Goal: Navigation & Orientation: Find specific page/section

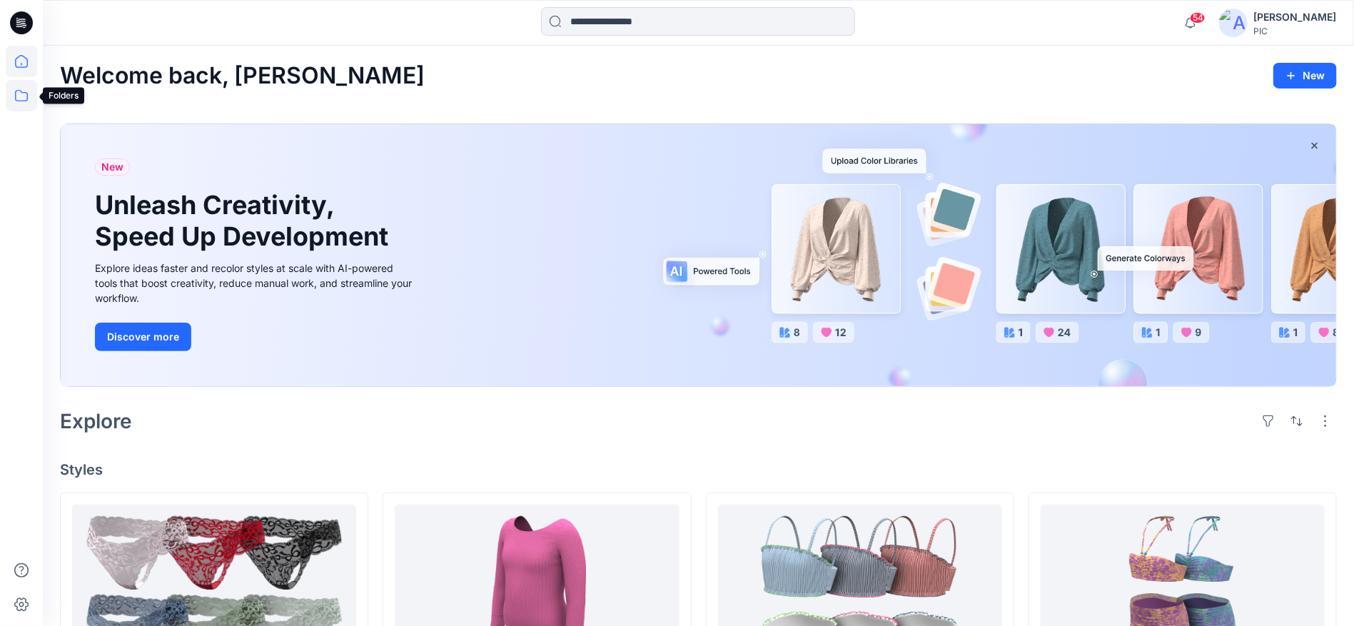
click at [20, 92] on icon at bounding box center [21, 95] width 31 height 31
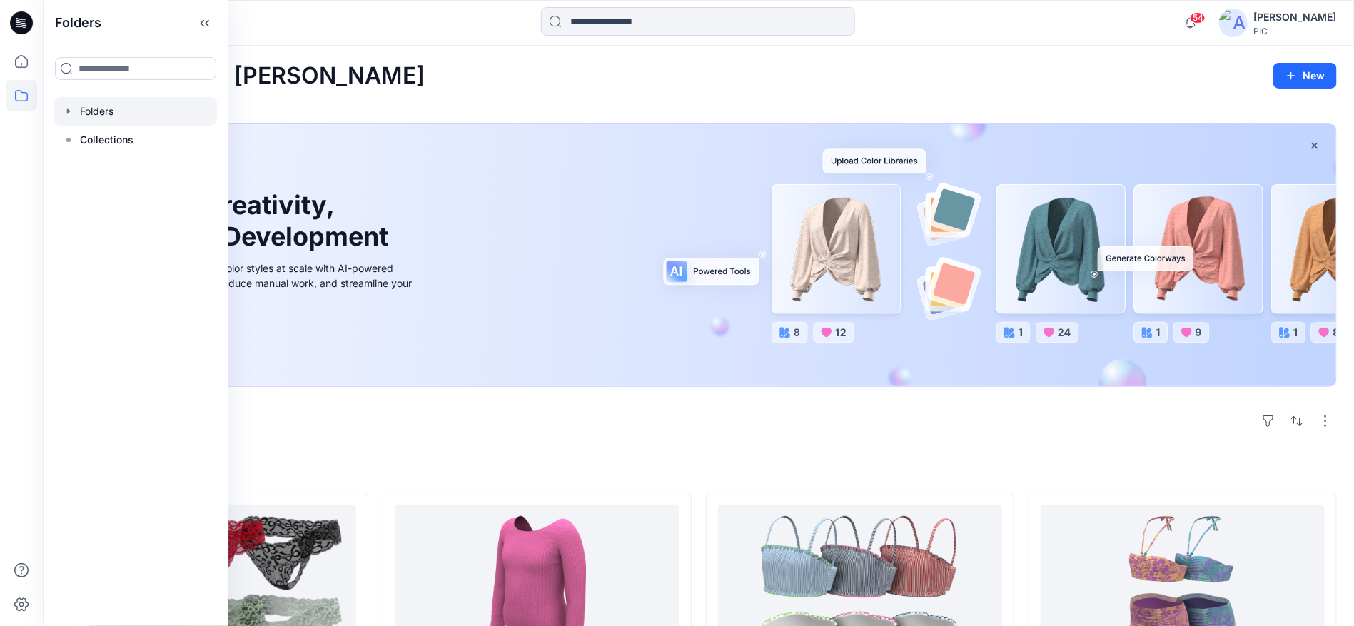
click at [112, 112] on div at bounding box center [135, 111] width 163 height 29
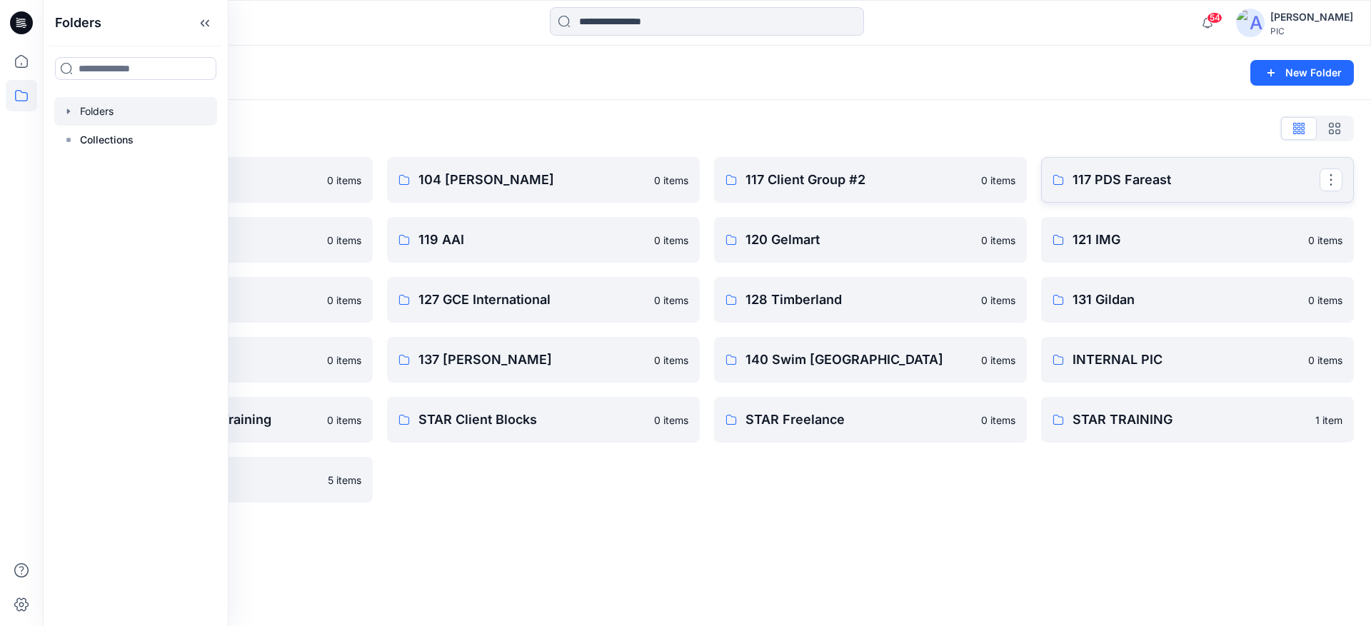
click at [1169, 181] on p "117 PDS Fareast" at bounding box center [1195, 180] width 247 height 20
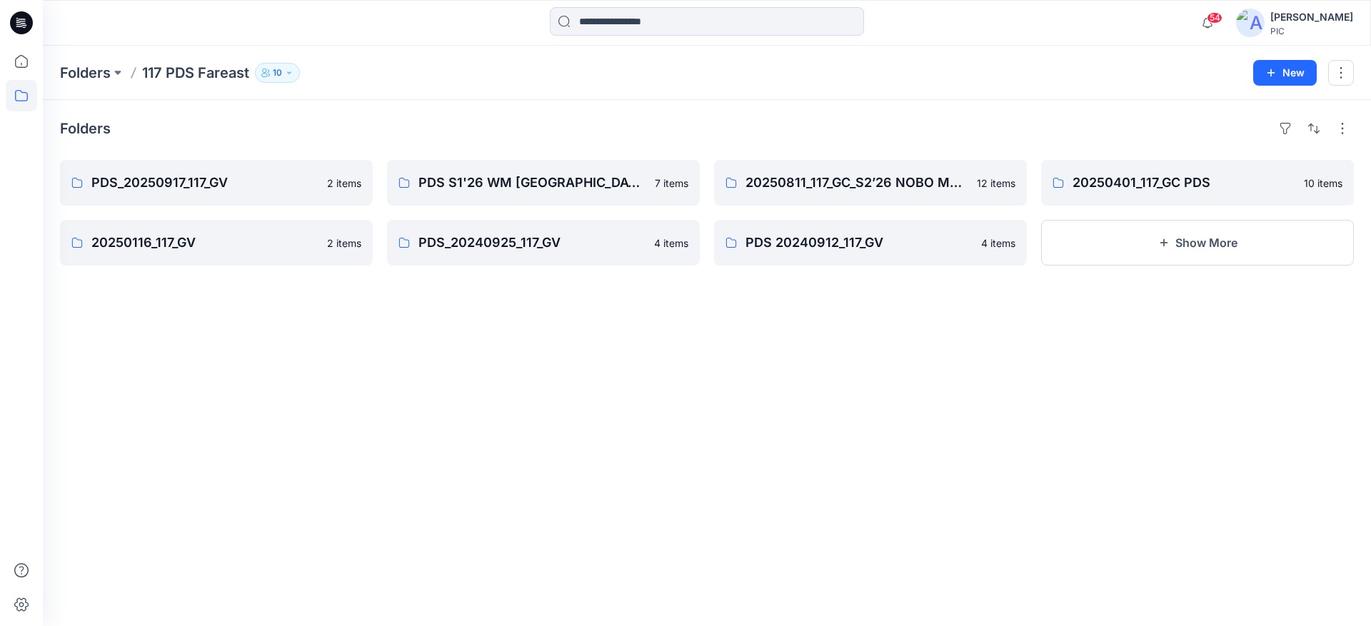
click at [692, 420] on div "Folders PDS_20250917_117_GV 2 items 20250116_117_GV 2 items PDS S1'26 WM USA 20…" at bounding box center [707, 363] width 1328 height 526
click at [173, 337] on div "Folders PDS_20250917_117_GV 2 items 20250116_117_GV 2 items PDS S1'26 WM USA 20…" at bounding box center [707, 363] width 1328 height 526
click at [249, 180] on p "PDS_20250917_117_GV" at bounding box center [214, 183] width 247 height 20
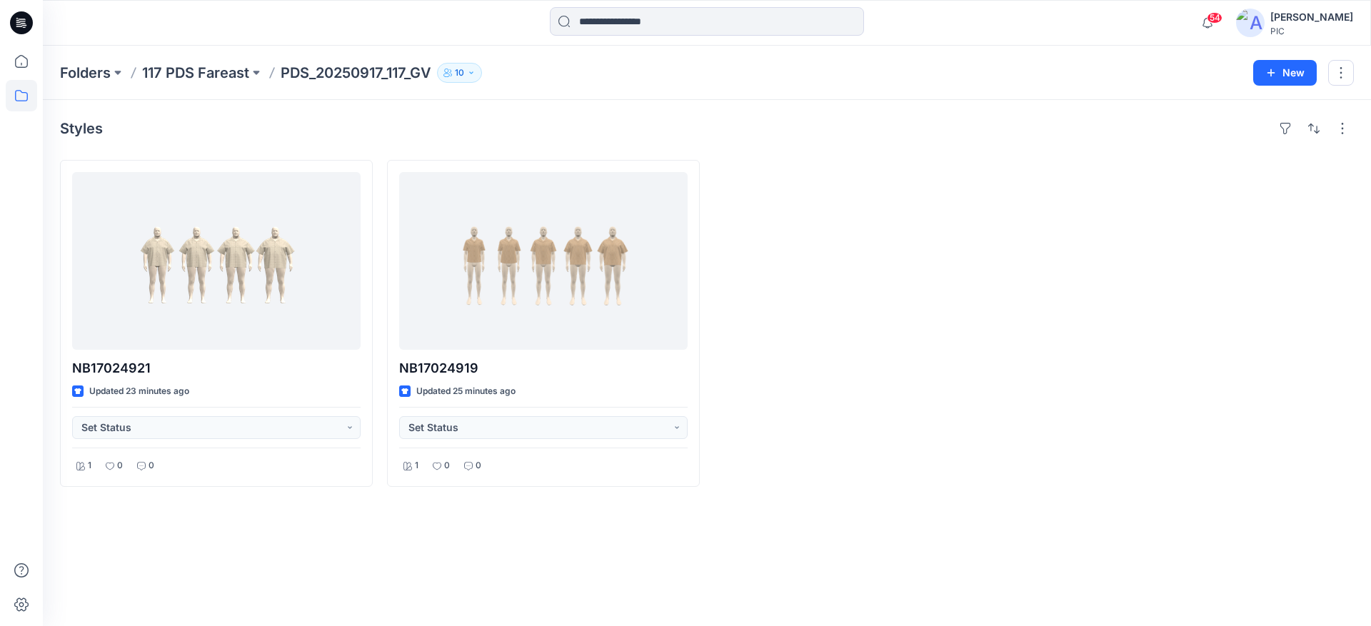
click at [950, 426] on div at bounding box center [870, 323] width 313 height 327
click at [842, 314] on div at bounding box center [870, 323] width 313 height 327
